Goal: Information Seeking & Learning: Find specific fact

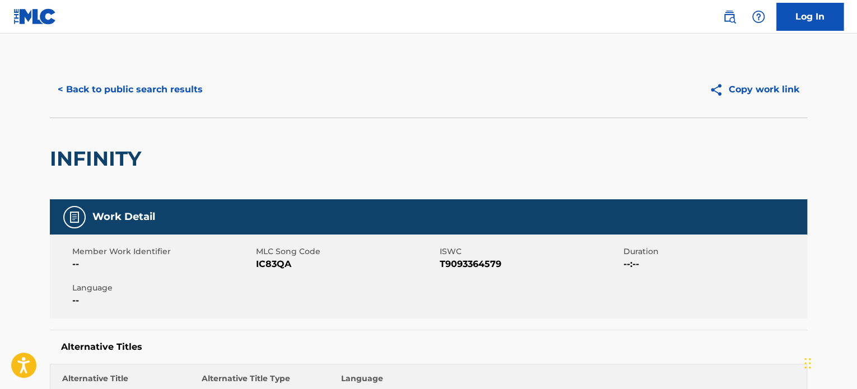
click at [131, 93] on button "< Back to public search results" at bounding box center [130, 90] width 161 height 28
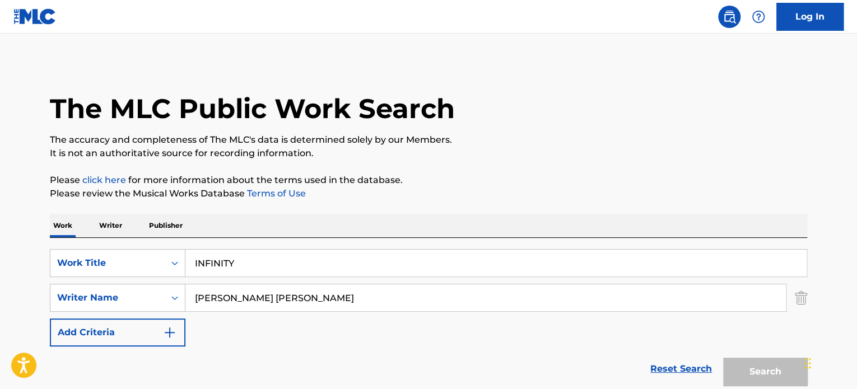
scroll to position [133, 0]
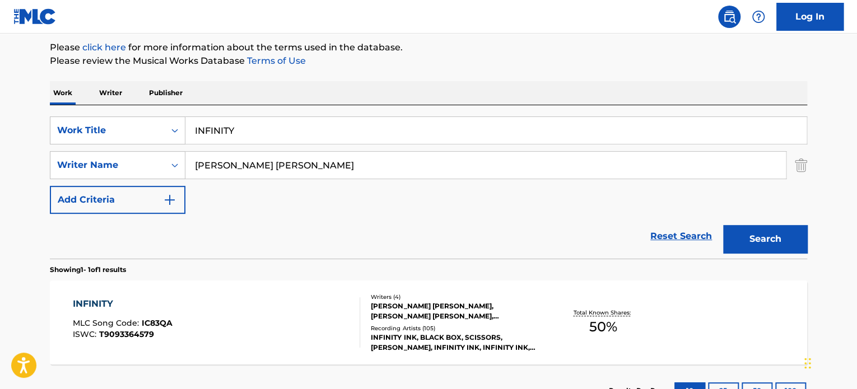
drag, startPoint x: 413, startPoint y: 162, endPoint x: 0, endPoint y: 160, distance: 413.4
click at [30, 159] on main "The MLC Public Work Search The accuracy and completeness of The MLC's data is d…" at bounding box center [428, 162] width 857 height 522
paste input "[PERSON_NAME]"
type input "[PERSON_NAME]"
drag, startPoint x: 223, startPoint y: 120, endPoint x: 141, endPoint y: 111, distance: 82.2
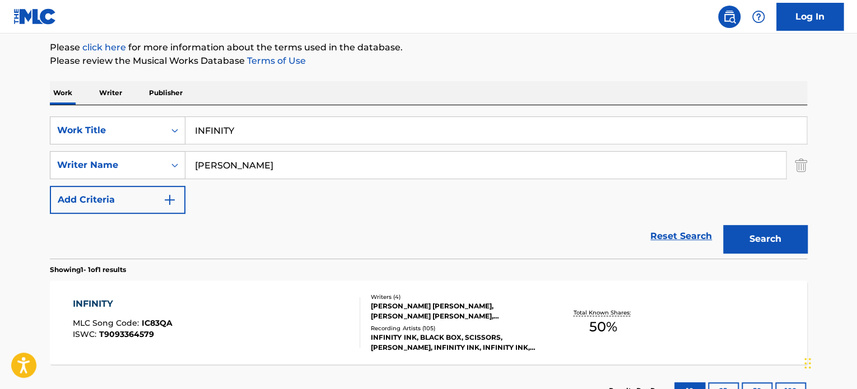
click at [141, 111] on div "SearchWithCriteria1f322eaa-ddc1-4c46-8885-dc6e0b677982 Work Title INFINITY Sear…" at bounding box center [428, 181] width 757 height 153
paste input "OH! TENGO SUERTE 2000"
type input "OH! TENGO SUERTE 2000"
click at [723, 225] on button "Search" at bounding box center [765, 239] width 84 height 28
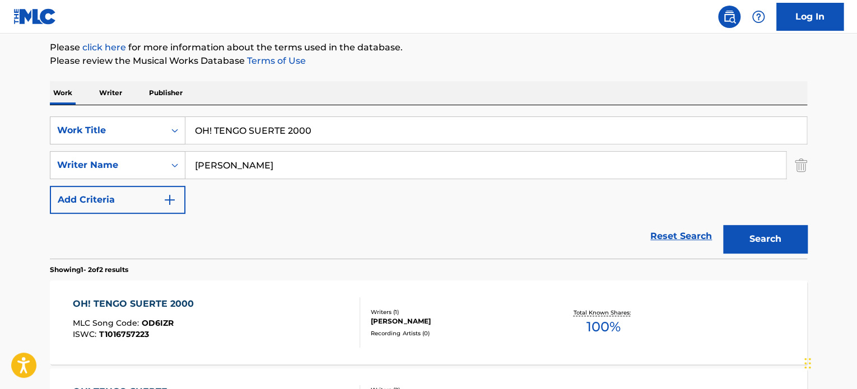
click at [420, 336] on div "Recording Artists ( 0 )" at bounding box center [455, 333] width 169 height 8
